Goal: Task Accomplishment & Management: Manage account settings

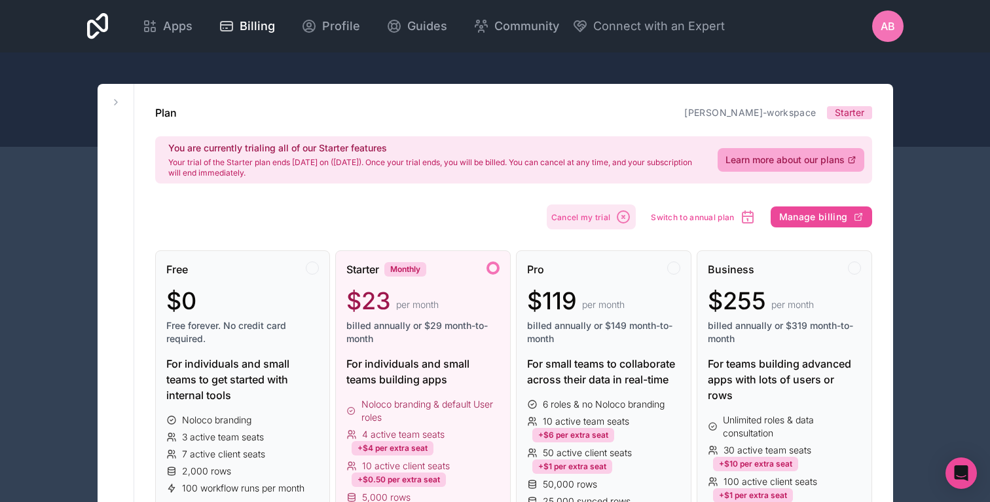
click at [606, 213] on span "Cancel my trial" at bounding box center [581, 217] width 60 height 10
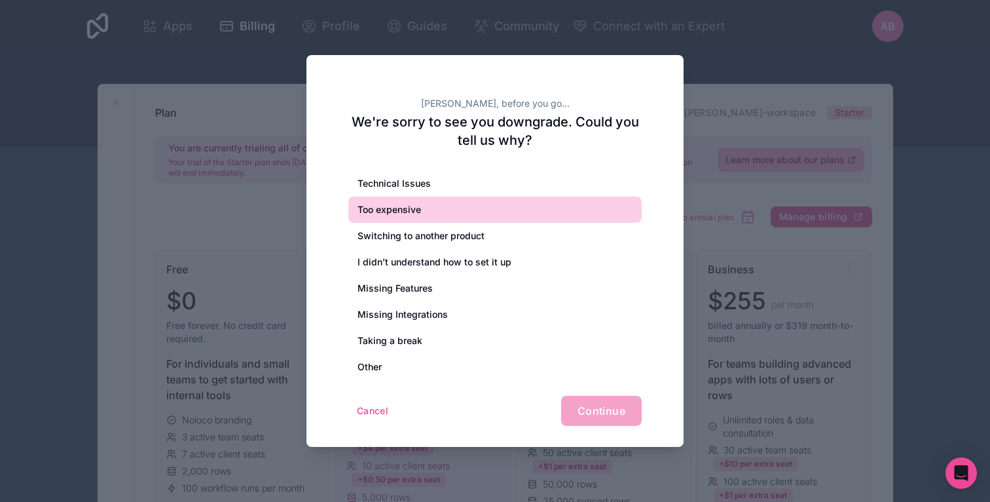
click at [485, 206] on div "Too expensive" at bounding box center [494, 209] width 293 height 26
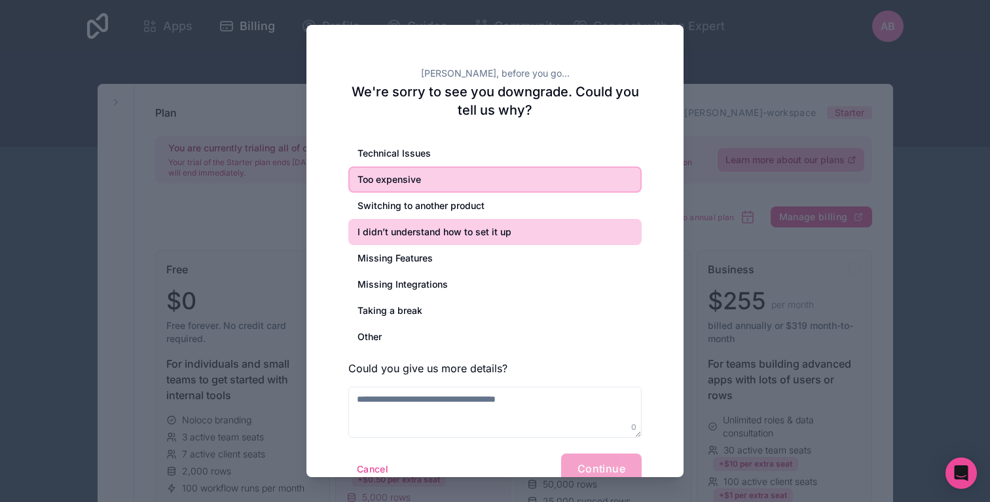
click at [530, 227] on div "I didn’t understand how to set it up" at bounding box center [494, 232] width 293 height 26
click at [528, 188] on div "Too expensive" at bounding box center [494, 179] width 293 height 26
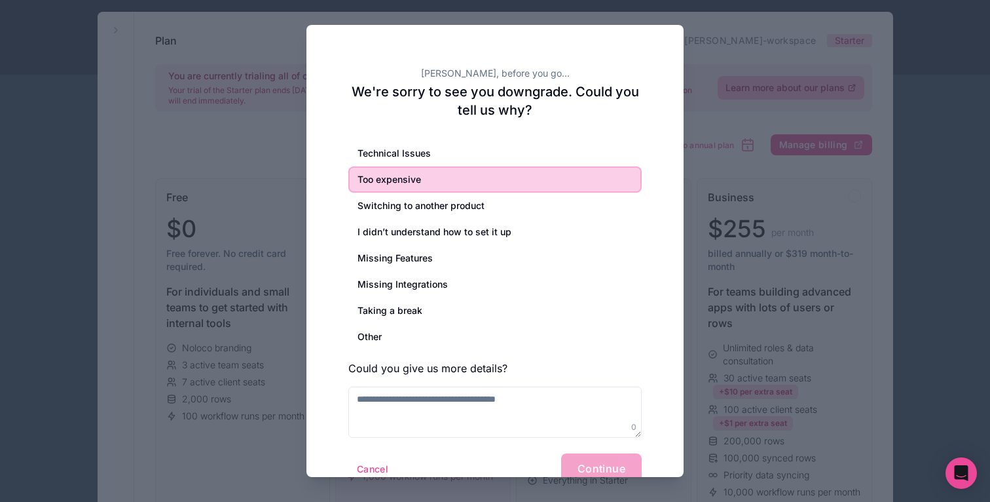
scroll to position [90, 0]
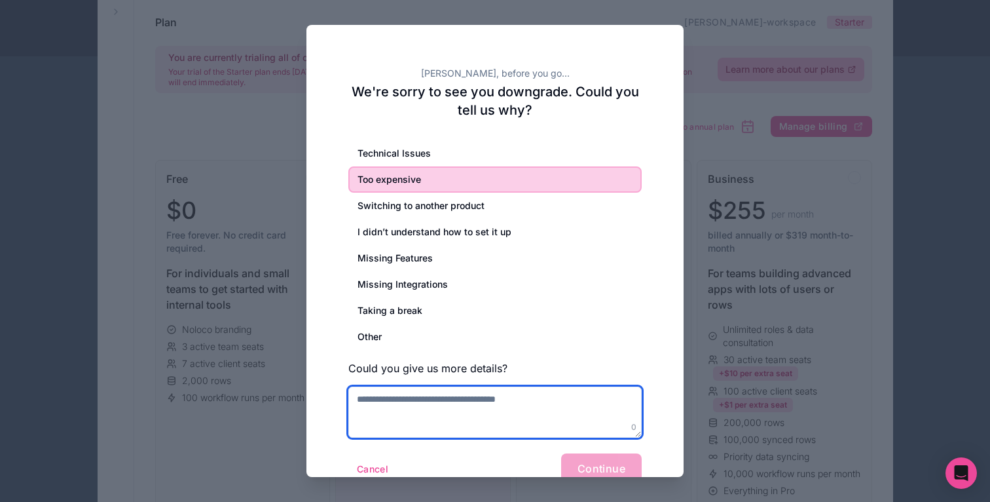
click at [581, 418] on textarea at bounding box center [494, 411] width 293 height 51
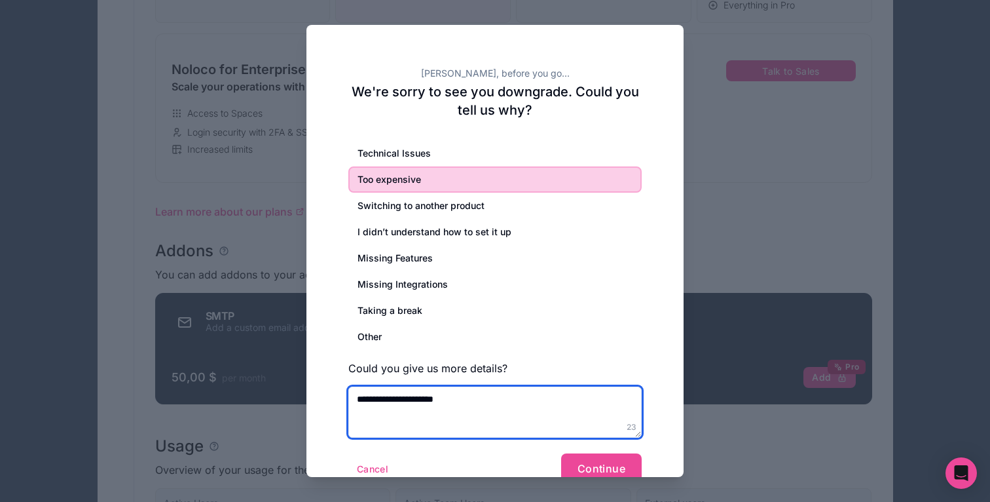
scroll to position [629, 0]
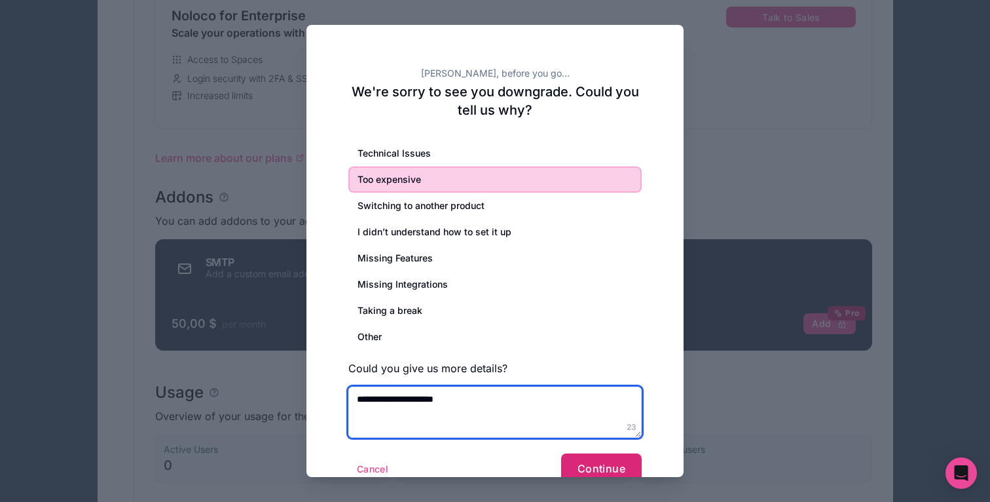
type textarea "**********"
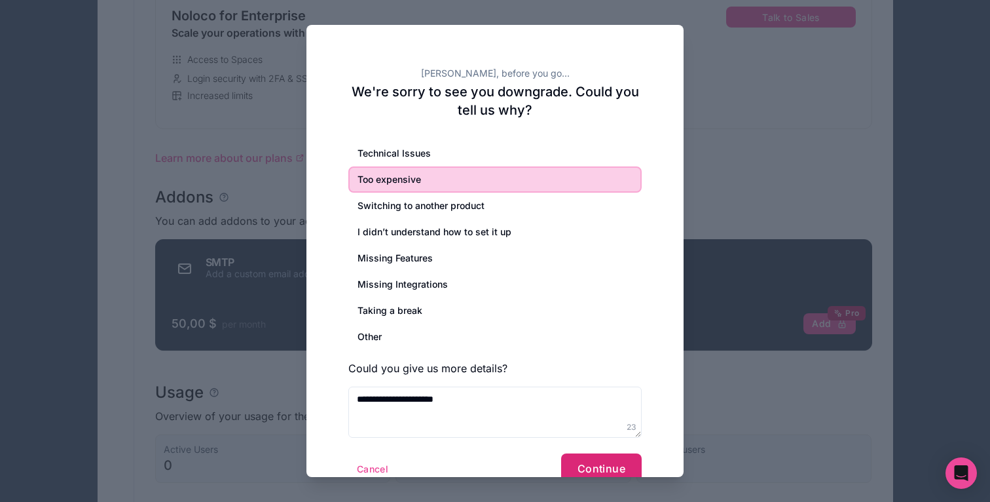
click at [612, 467] on span "Continue" at bounding box center [602, 468] width 48 height 13
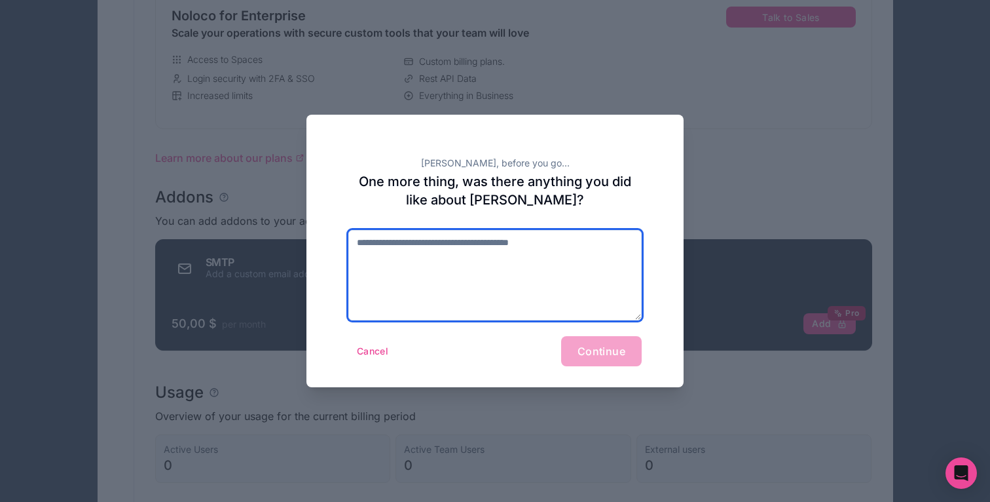
click at [549, 244] on textarea at bounding box center [494, 275] width 293 height 90
type textarea "**"
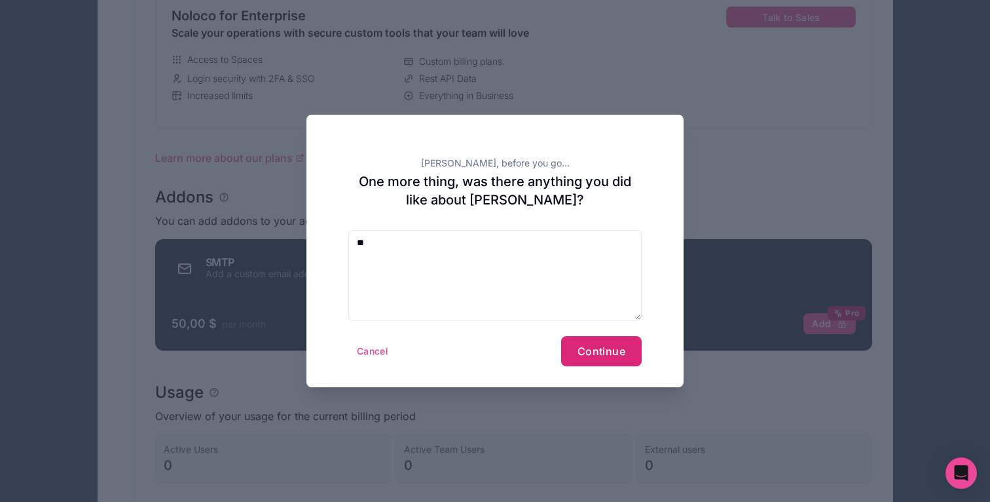
click at [591, 356] on span "Continue" at bounding box center [602, 350] width 48 height 13
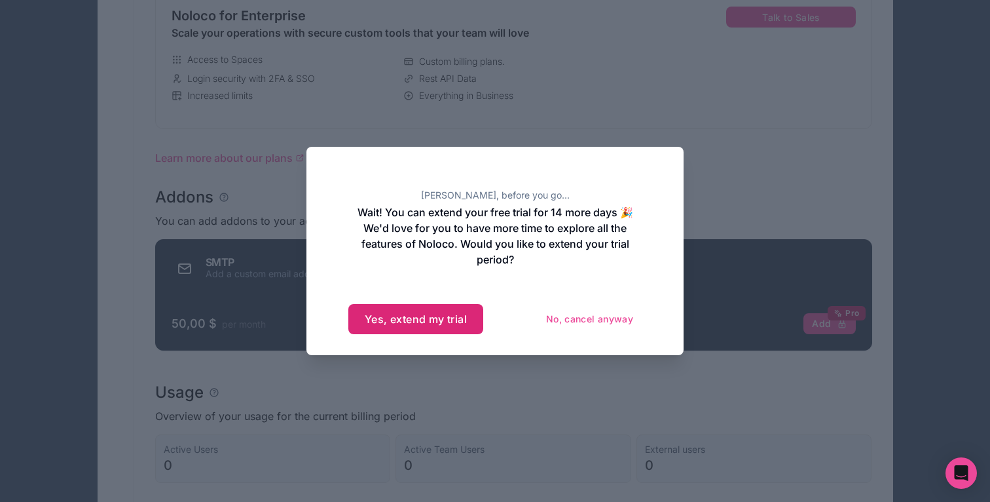
click at [456, 323] on button "Yes, extend my trial" at bounding box center [415, 319] width 135 height 30
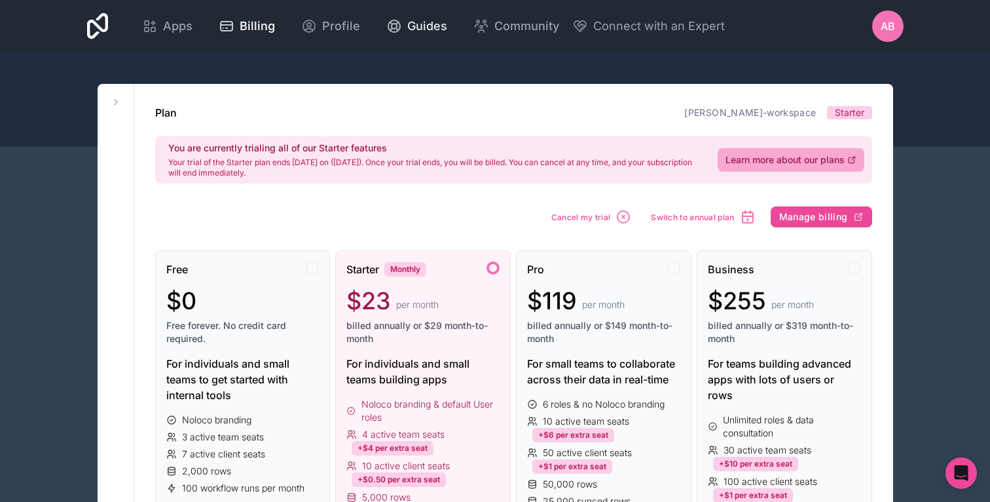
click at [409, 23] on span "Guides" at bounding box center [427, 26] width 40 height 18
